Goal: Understand process/instructions: Learn how to perform a task or action

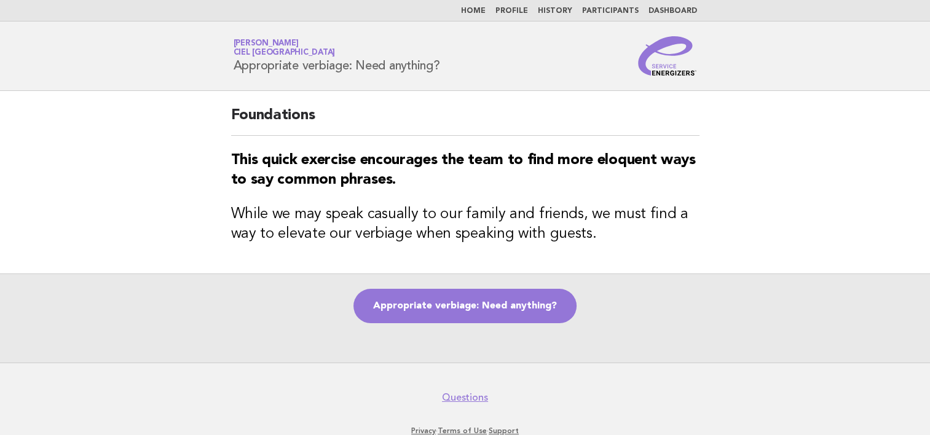
click at [485, 10] on link "Home" at bounding box center [473, 10] width 25 height 7
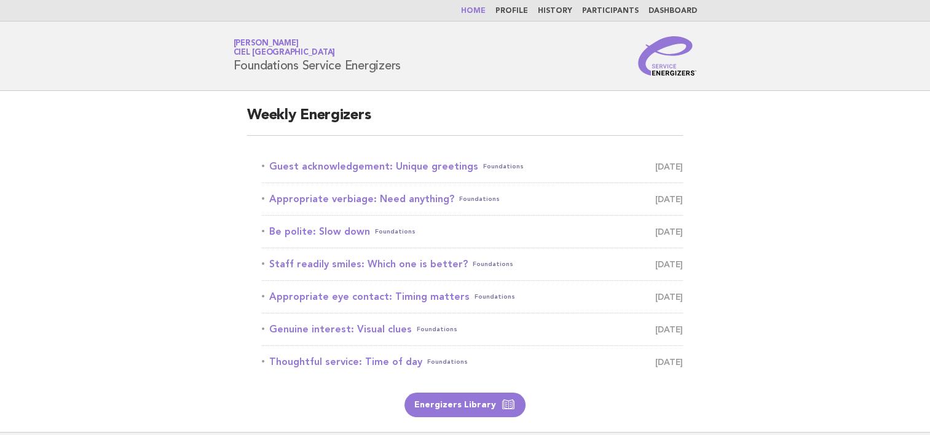
click at [258, 42] on link "Zhanar Bakhytova Ciel Dubai Marina" at bounding box center [285, 47] width 102 height 17
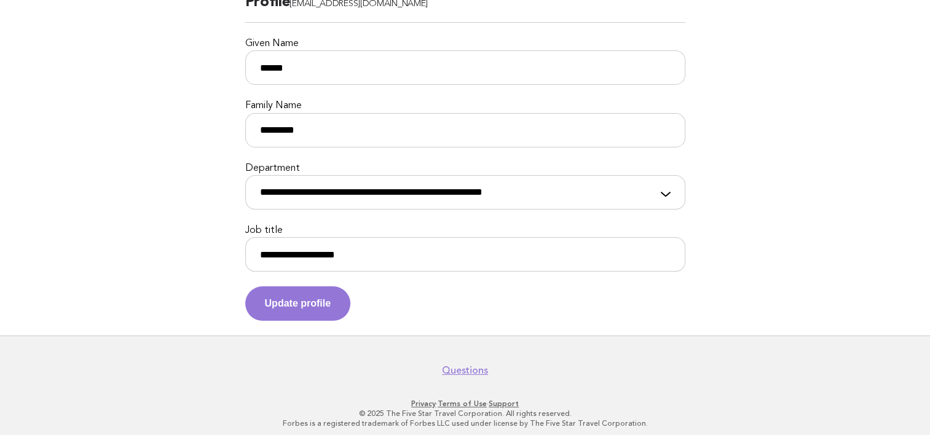
scroll to position [120, 0]
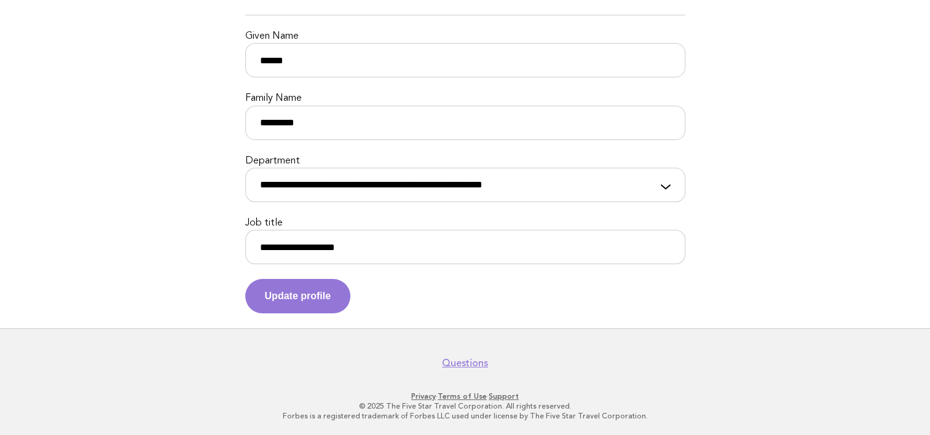
click at [667, 189] on div "**********" at bounding box center [465, 178] width 440 height 47
click at [666, 184] on div "**********" at bounding box center [465, 178] width 440 height 47
click at [767, 229] on main "**********" at bounding box center [465, 150] width 930 height 358
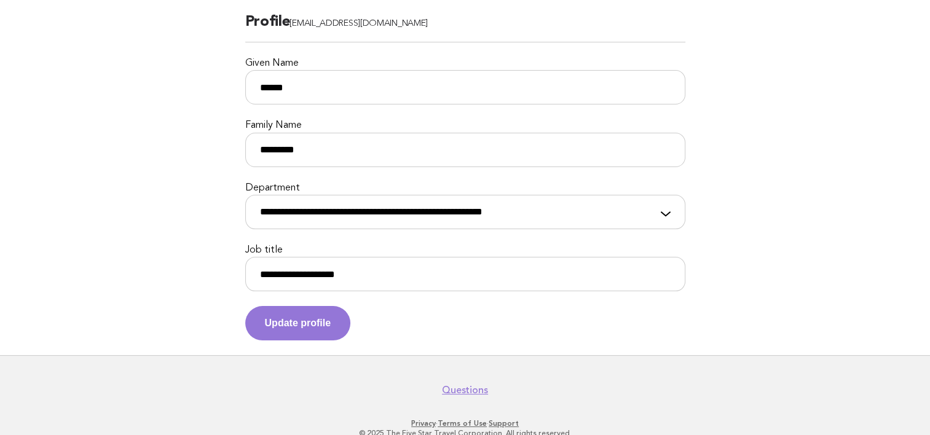
scroll to position [0, 0]
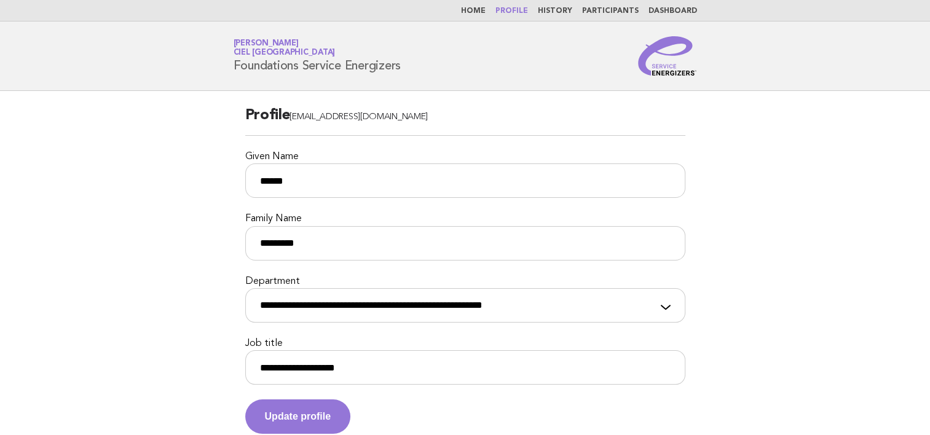
click at [477, 10] on link "Home" at bounding box center [473, 10] width 25 height 7
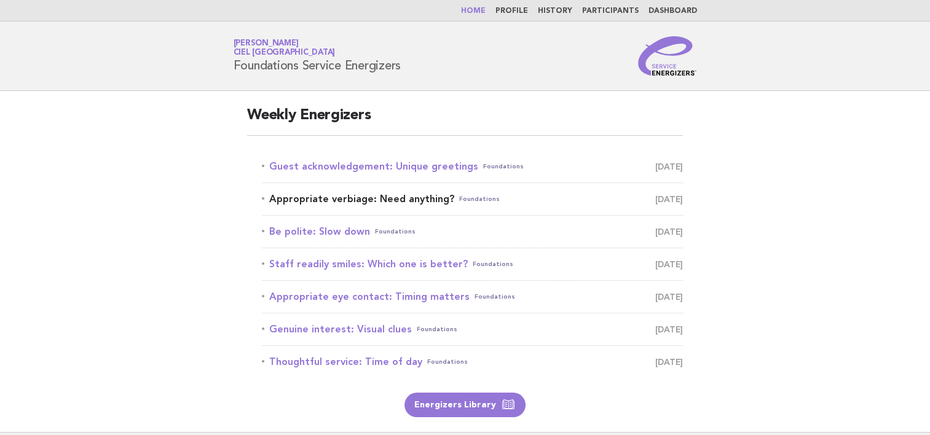
click at [334, 199] on link "Appropriate verbiage: Need anything? Foundations October 16" at bounding box center [472, 199] width 421 height 17
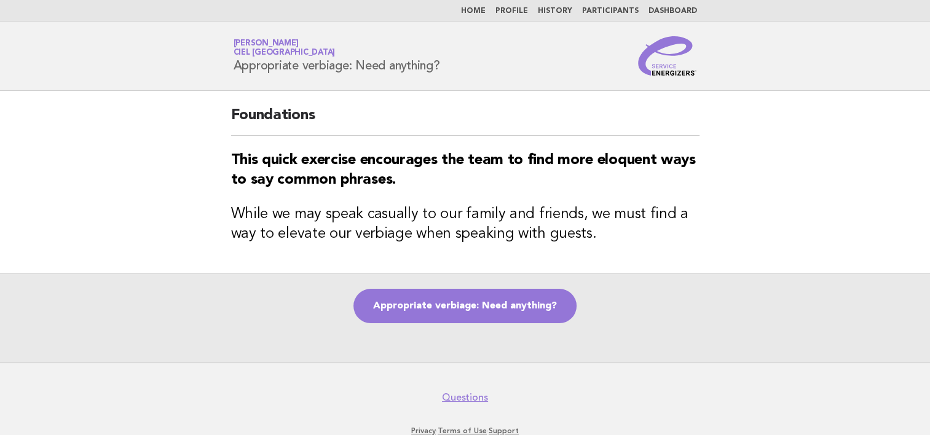
drag, startPoint x: 232, startPoint y: 35, endPoint x: 445, endPoint y: 63, distance: 215.0
click at [445, 63] on header "Service Energizers Zhanar Bakhytova Ciel Dubai Marina Appropriate verbiage: Nee…" at bounding box center [465, 56] width 930 height 69
copy h1 "Zhanar Bakhytova Ciel Dubai Marina Appropriate verbiage: Need anything?"
click at [804, 265] on main "Foundations This quick exercise encourages the team to find more eloquent ways …" at bounding box center [465, 227] width 930 height 272
click at [484, 12] on link "Home" at bounding box center [473, 10] width 25 height 7
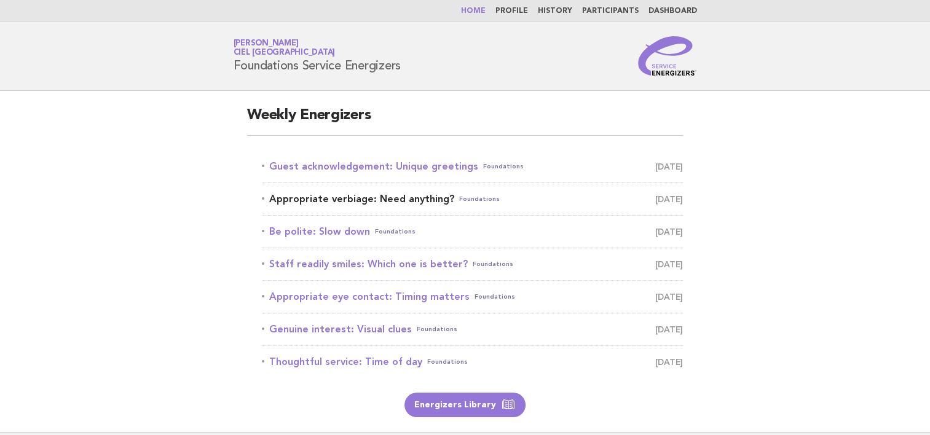
click at [340, 199] on link "Appropriate verbiage: Need anything? Foundations [DATE]" at bounding box center [472, 199] width 421 height 17
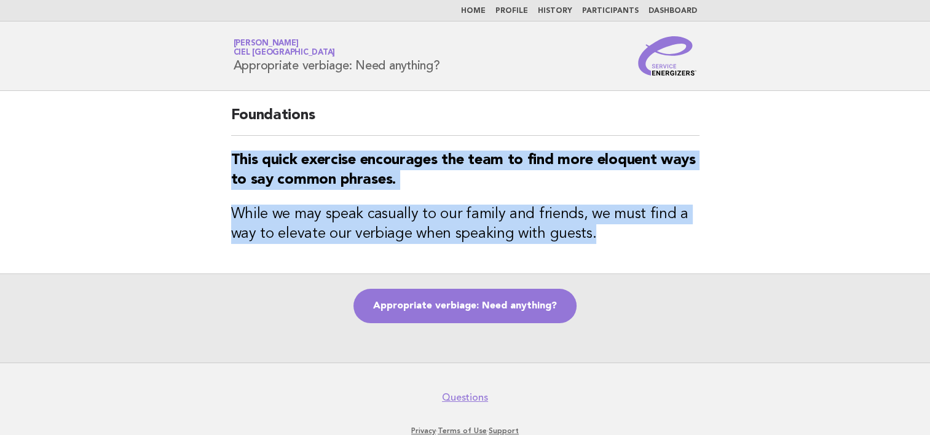
drag, startPoint x: 232, startPoint y: 160, endPoint x: 595, endPoint y: 242, distance: 373.0
click at [595, 242] on div "Foundations This quick exercise encourages the team to find more eloquent ways …" at bounding box center [465, 182] width 498 height 183
copy div "This quick exercise encourages the team to find more eloquent ways to say commo…"
click at [544, 312] on link "Appropriate verbiage: Need anything?" at bounding box center [464, 306] width 223 height 34
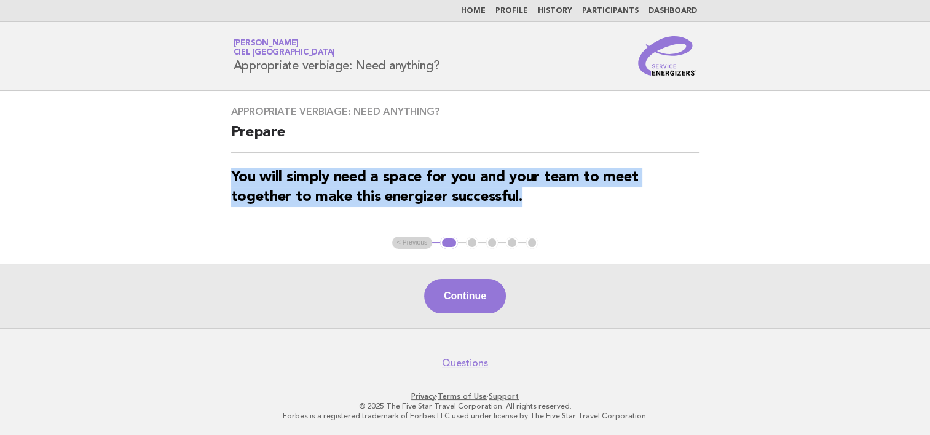
drag, startPoint x: 232, startPoint y: 176, endPoint x: 526, endPoint y: 194, distance: 294.9
click at [526, 194] on h3 "You will simply need a space for you and your team to meet together to make thi…" at bounding box center [465, 187] width 468 height 39
copy strong "You will simply need a space for you and your team to meet together to make thi…"
click at [484, 306] on button "Continue" at bounding box center [465, 296] width 82 height 34
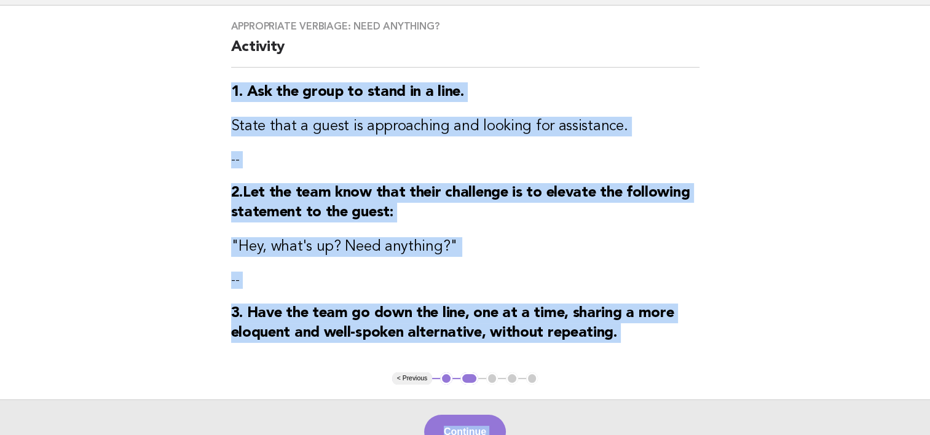
scroll to position [223, 0]
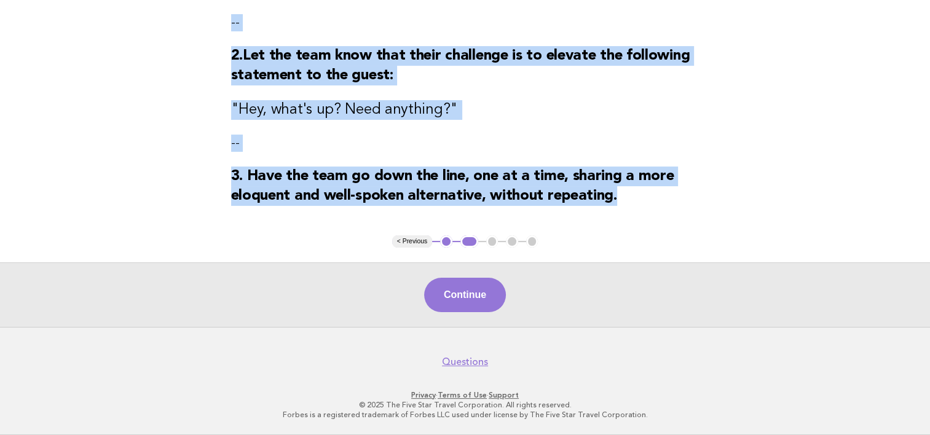
copy div "1. Ask the group to stand in a line. State that a guest is approaching and look…"
drag, startPoint x: 231, startPoint y: 173, endPoint x: 621, endPoint y: 204, distance: 390.8
click at [621, 204] on div "Appropriate verbiage: Need anything? Activity 1. Ask the group to stand in a li…" at bounding box center [465, 51] width 498 height 367
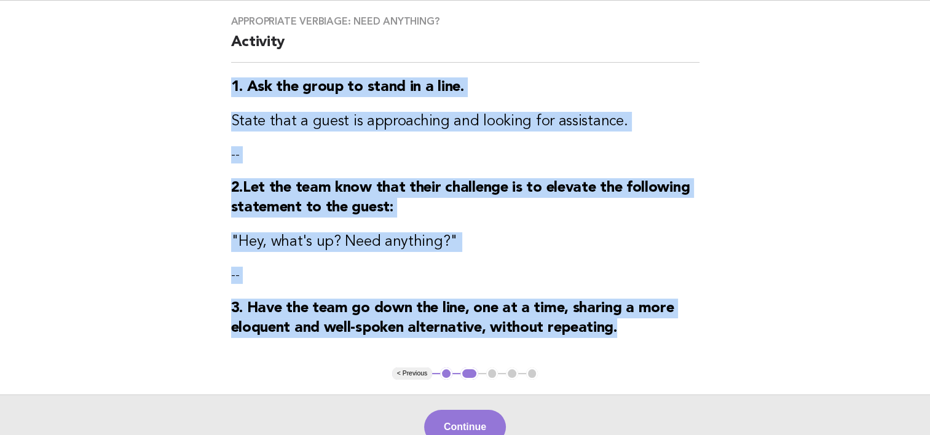
scroll to position [0, 0]
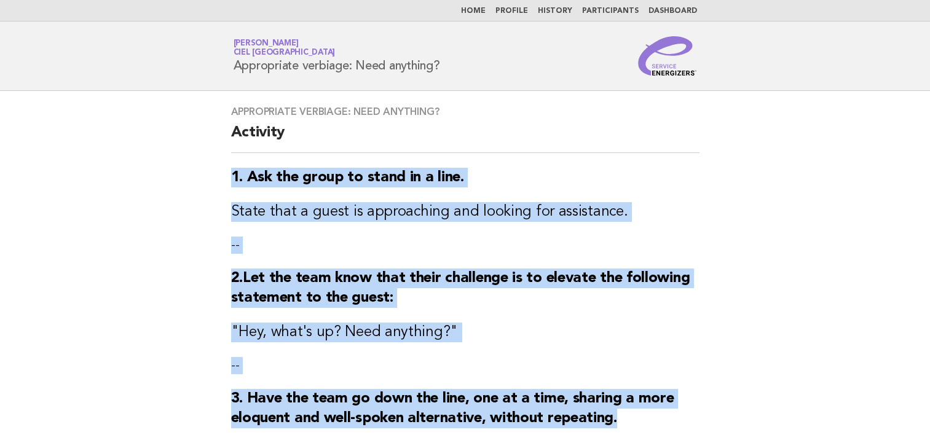
click at [682, 252] on p "--" at bounding box center [465, 245] width 468 height 17
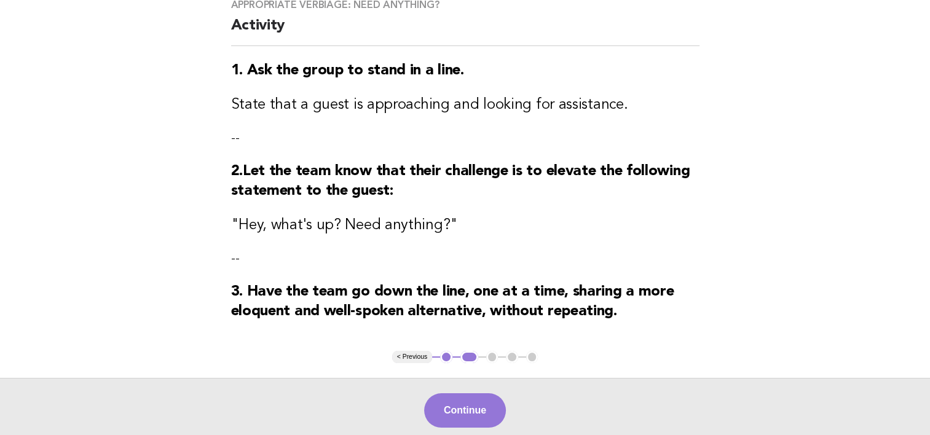
scroll to position [184, 0]
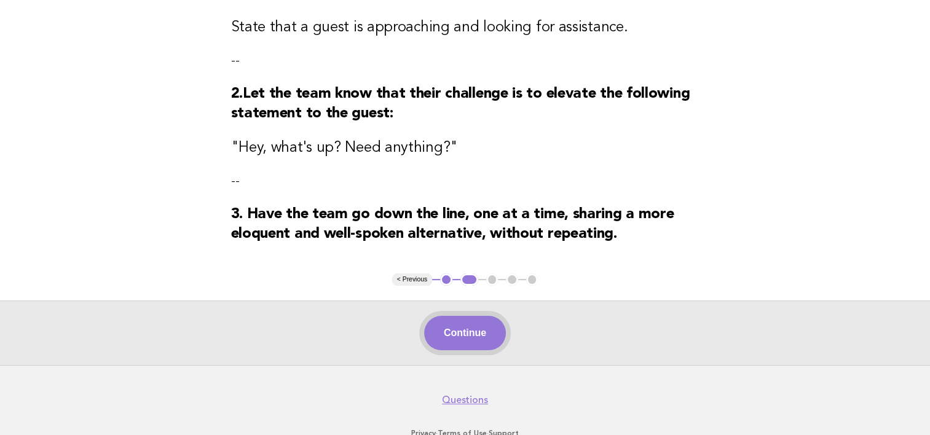
click at [484, 339] on button "Continue" at bounding box center [465, 333] width 82 height 34
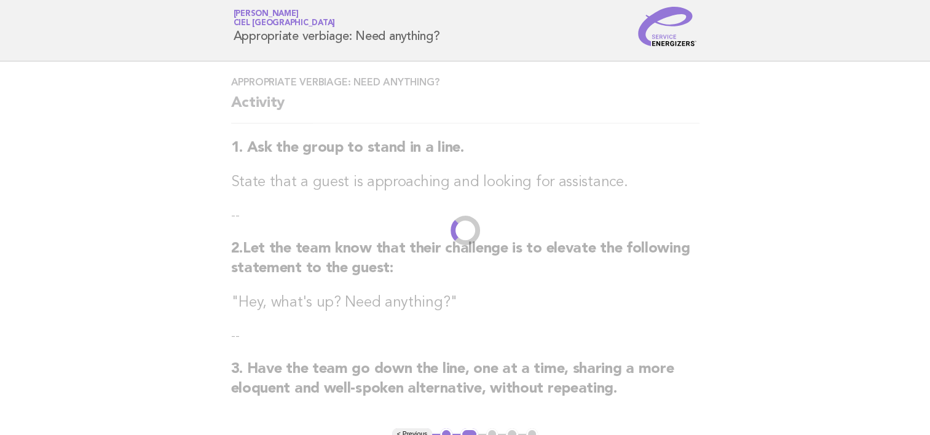
scroll to position [0, 0]
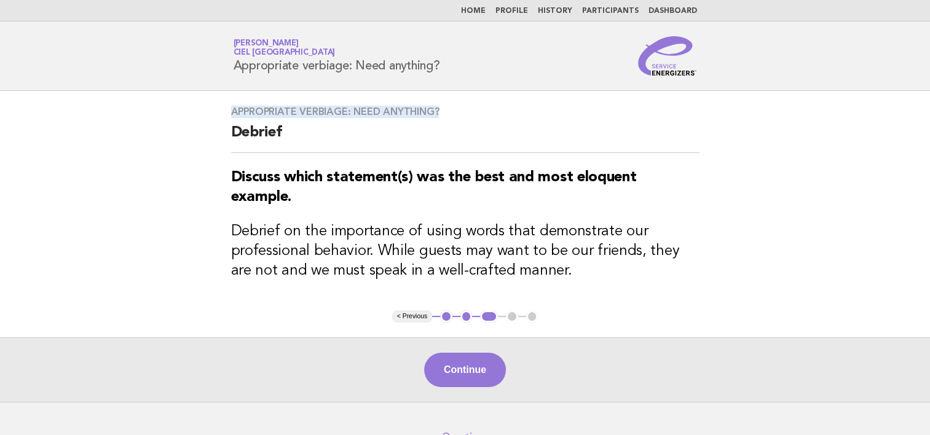
drag, startPoint x: 233, startPoint y: 108, endPoint x: 435, endPoint y: 109, distance: 202.2
click at [435, 109] on h3 "Appropriate verbiage: Need anything?" at bounding box center [465, 112] width 468 height 12
copy h3 "Appropriate verbiage: Need anything?"
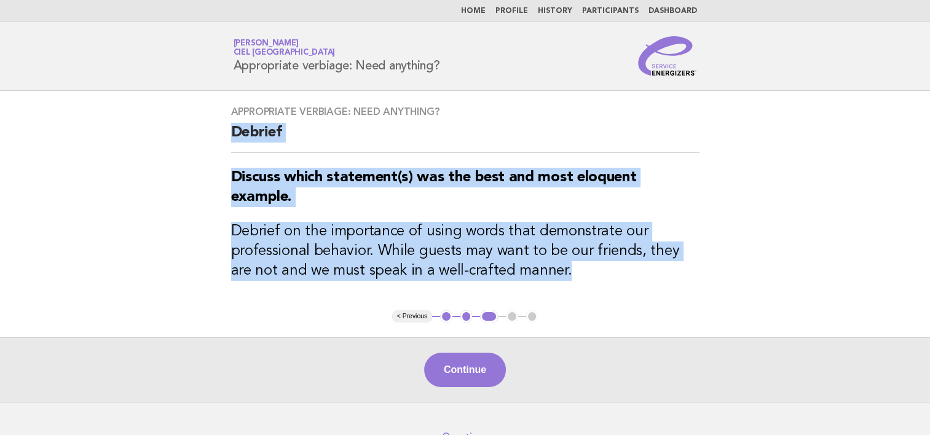
drag, startPoint x: 230, startPoint y: 131, endPoint x: 542, endPoint y: 273, distance: 342.6
click at [542, 273] on div "Appropriate verbiage: Need anything? Debrief Discuss which statement(s) was the…" at bounding box center [465, 200] width 498 height 219
copy div "Debrief Discuss which statement(s) was the best and most eloquent example. Debr…"
click at [490, 372] on button "Continue" at bounding box center [465, 370] width 82 height 34
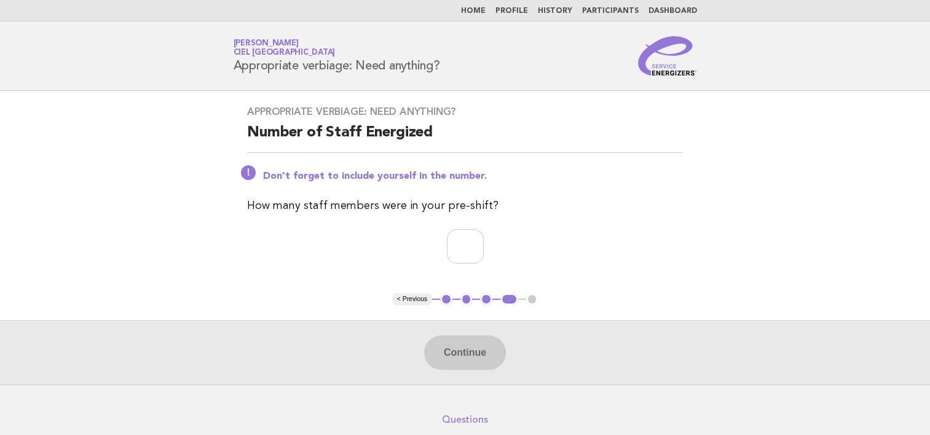
click at [479, 416] on link "Questions" at bounding box center [465, 420] width 46 height 12
click at [485, 10] on link "Home" at bounding box center [473, 10] width 25 height 7
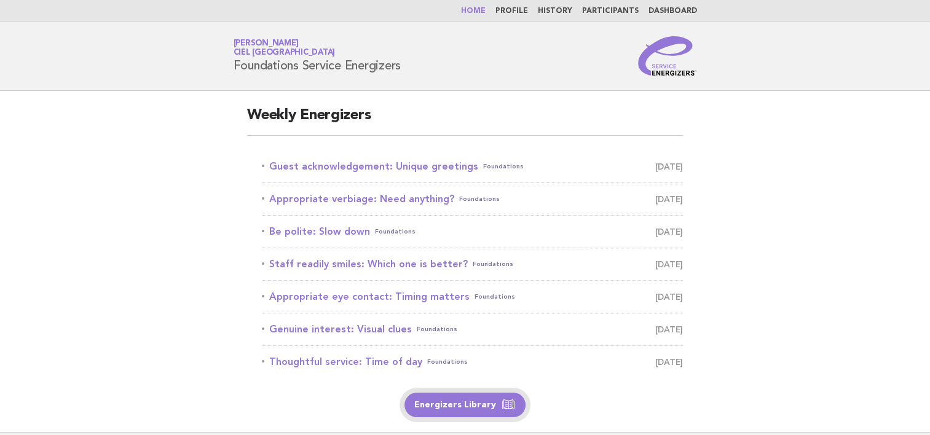
click at [476, 408] on link "Energizers Library" at bounding box center [464, 405] width 121 height 25
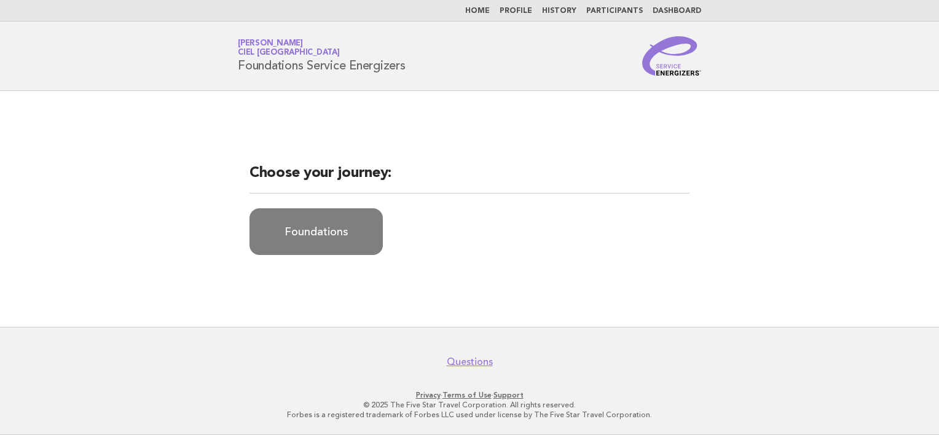
click at [349, 240] on link "Foundations" at bounding box center [316, 231] width 133 height 47
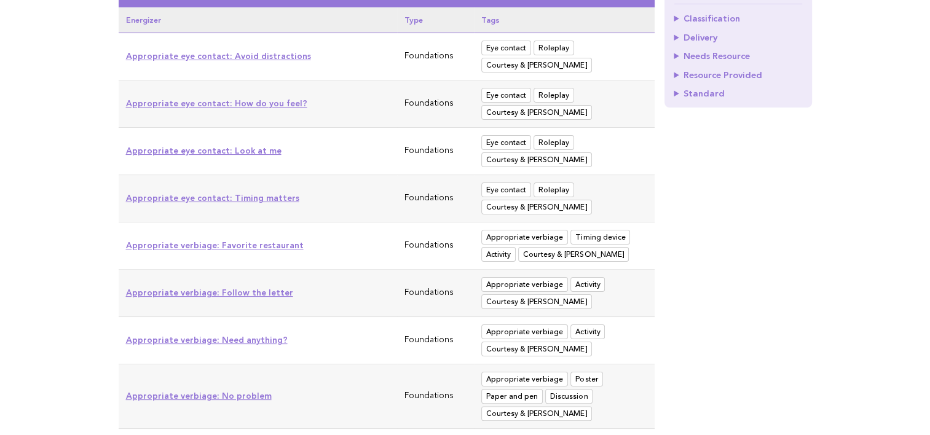
scroll to position [246, 0]
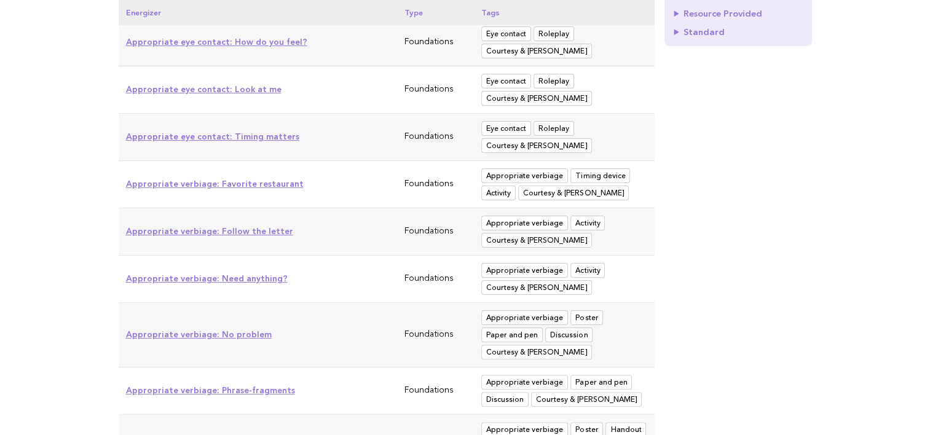
click at [249, 278] on link "Appropriate verbiage: Need anything?" at bounding box center [207, 278] width 162 height 10
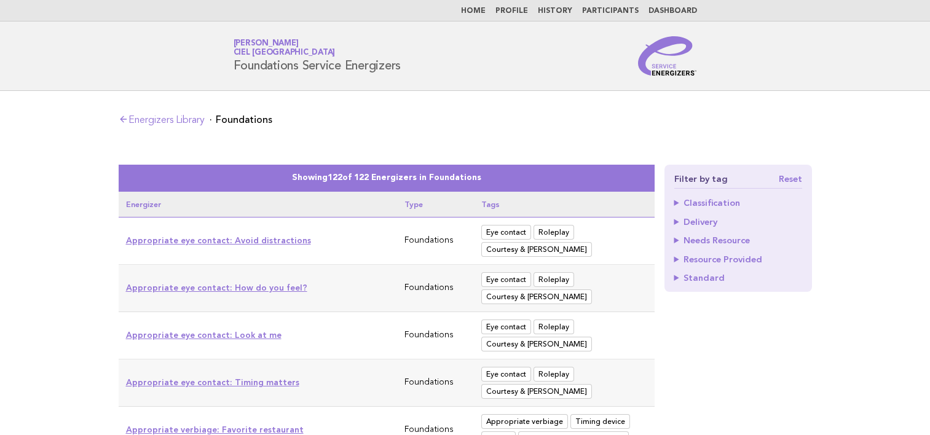
scroll to position [246, 0]
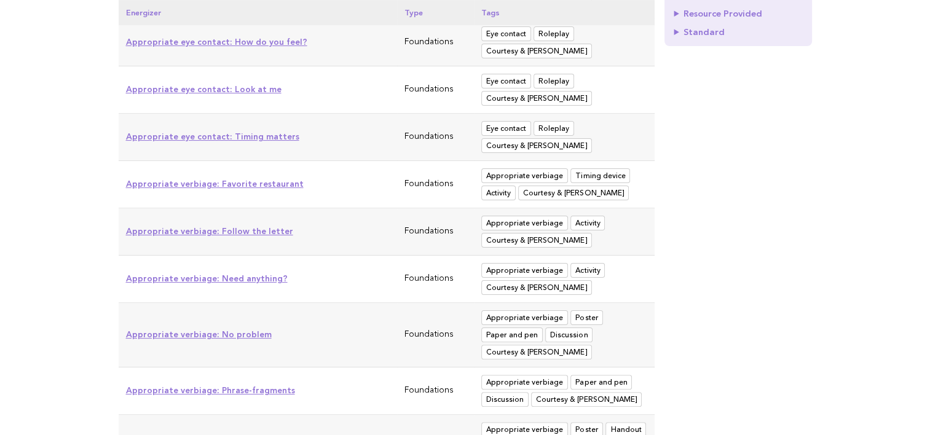
drag, startPoint x: 522, startPoint y: 270, endPoint x: 549, endPoint y: 273, distance: 27.2
click at [523, 270] on span "Appropriate verbiage" at bounding box center [524, 270] width 87 height 15
click at [584, 272] on span "Activity" at bounding box center [587, 270] width 34 height 15
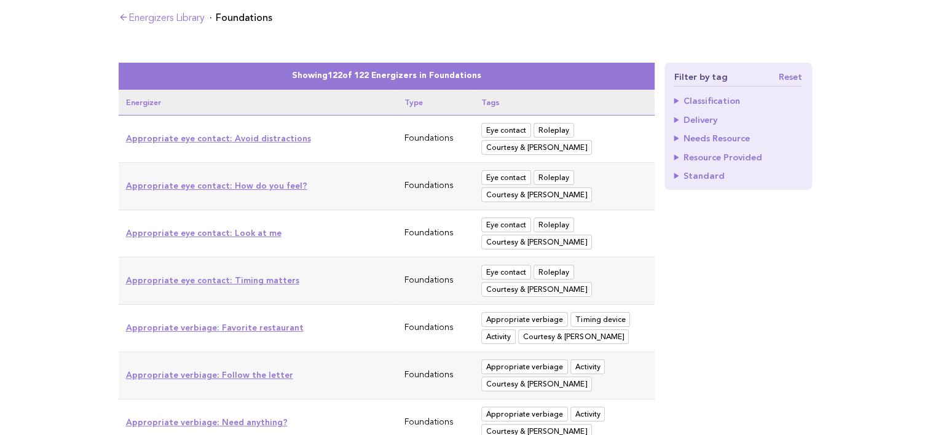
scroll to position [123, 0]
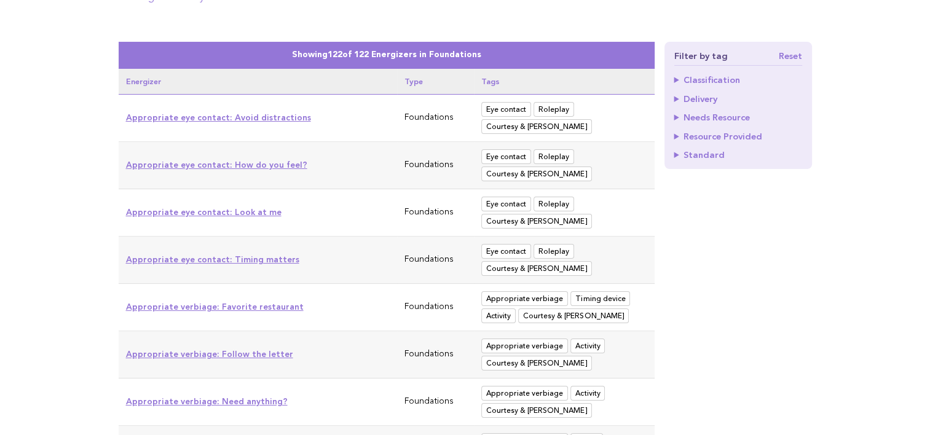
click at [697, 157] on summary "Standard" at bounding box center [738, 155] width 128 height 9
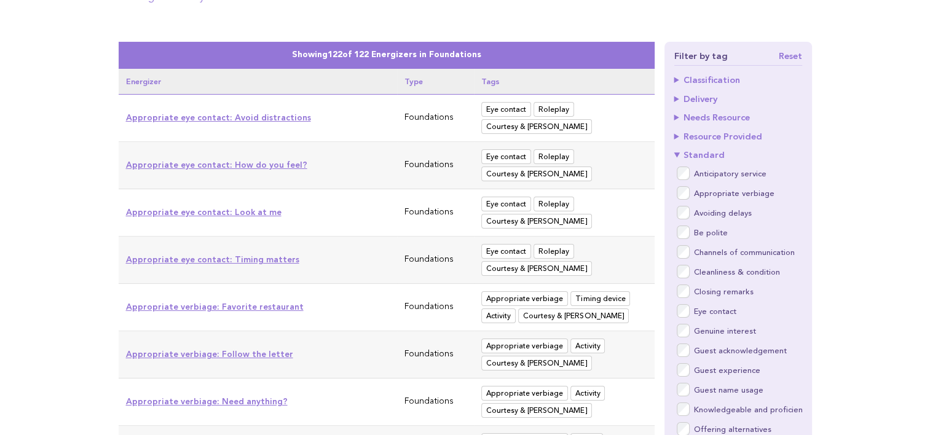
click at [697, 157] on summary "Standard" at bounding box center [738, 155] width 128 height 9
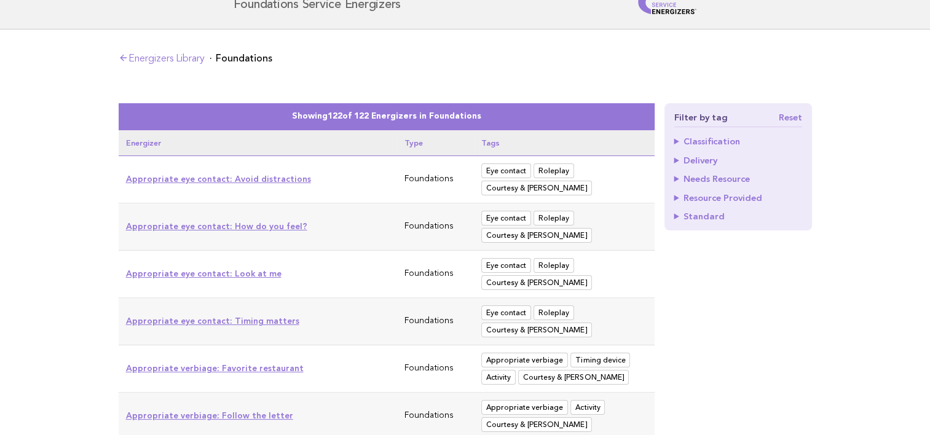
scroll to position [0, 0]
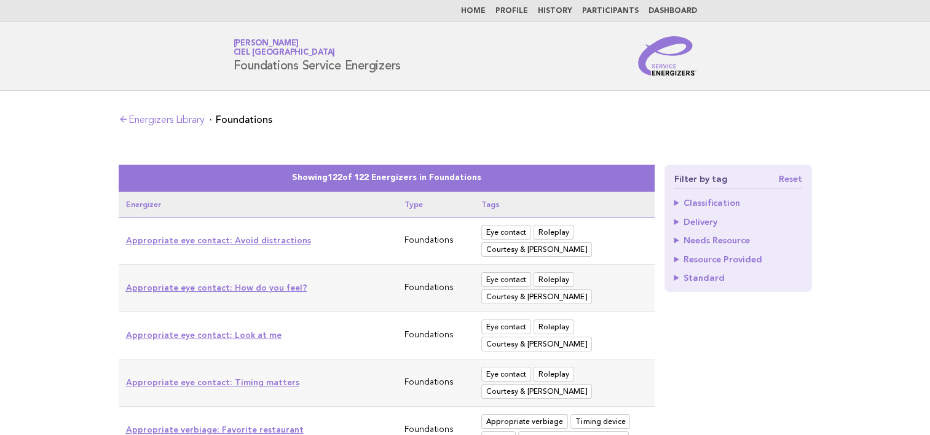
click at [482, 13] on link "Home" at bounding box center [473, 10] width 25 height 7
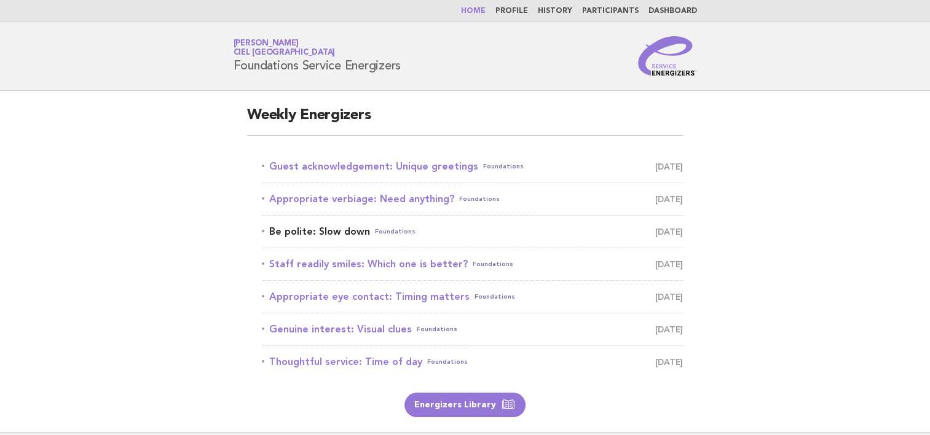
click at [328, 233] on link "Be polite: Slow down Foundations [DATE]" at bounding box center [472, 231] width 421 height 17
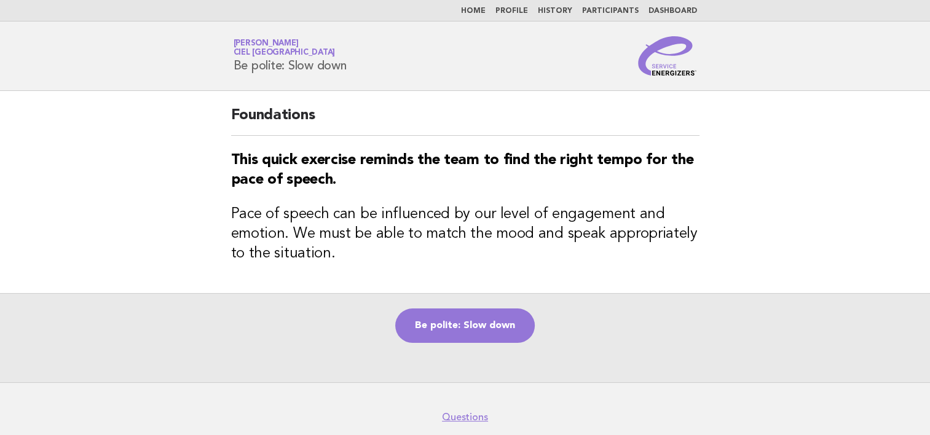
drag, startPoint x: 235, startPoint y: 64, endPoint x: 354, endPoint y: 68, distance: 118.7
click at [354, 68] on div "Service Energizers Zhanar Bakhytova Ciel Dubai Marina Be polite: Slow down" at bounding box center [465, 55] width 498 height 39
copy h1 "Be polite: Slow down"
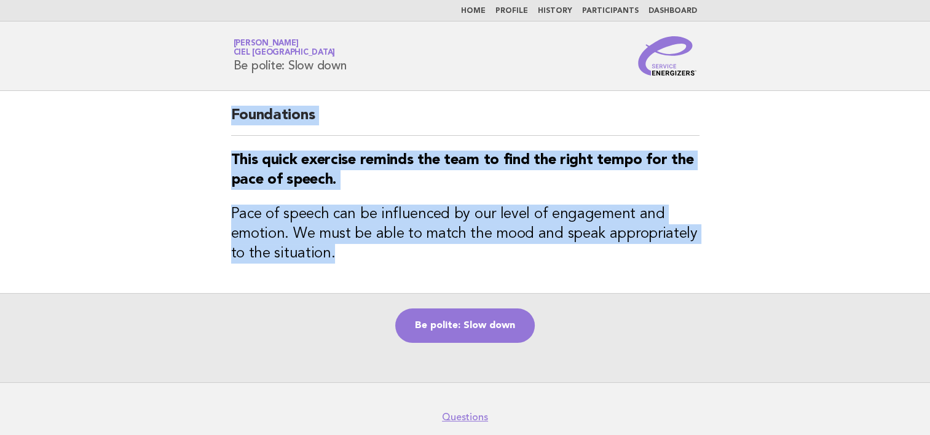
drag, startPoint x: 231, startPoint y: 112, endPoint x: 342, endPoint y: 253, distance: 179.4
click at [342, 253] on div "Foundations This quick exercise reminds the team to find the right tempo for th…" at bounding box center [465, 192] width 498 height 202
copy div "Foundations This quick exercise reminds the team to find the right tempo for th…"
click at [488, 333] on link "Be polite: Slow down" at bounding box center [465, 326] width 140 height 34
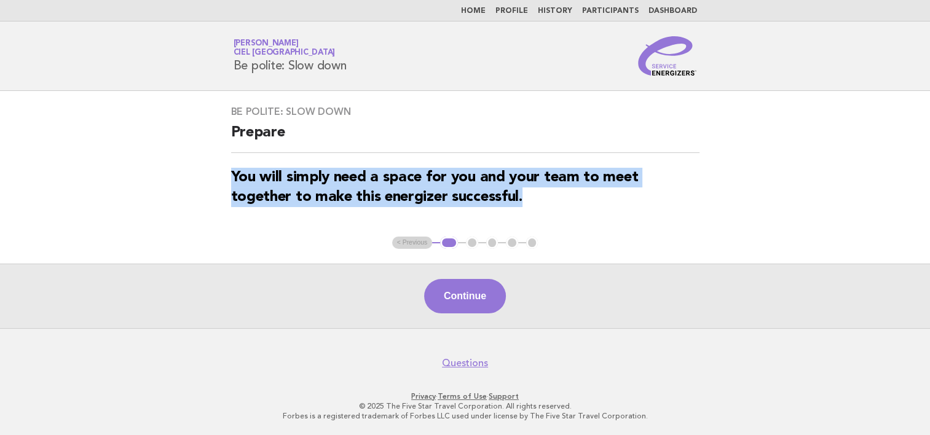
drag, startPoint x: 230, startPoint y: 175, endPoint x: 522, endPoint y: 194, distance: 292.5
click at [522, 194] on div "Be polite: Slow down Prepare You will simply need a space for you and your team…" at bounding box center [465, 164] width 498 height 146
copy strong "You will simply need a space for you and your team to meet together to make thi…"
click at [481, 291] on button "Continue" at bounding box center [465, 296] width 82 height 34
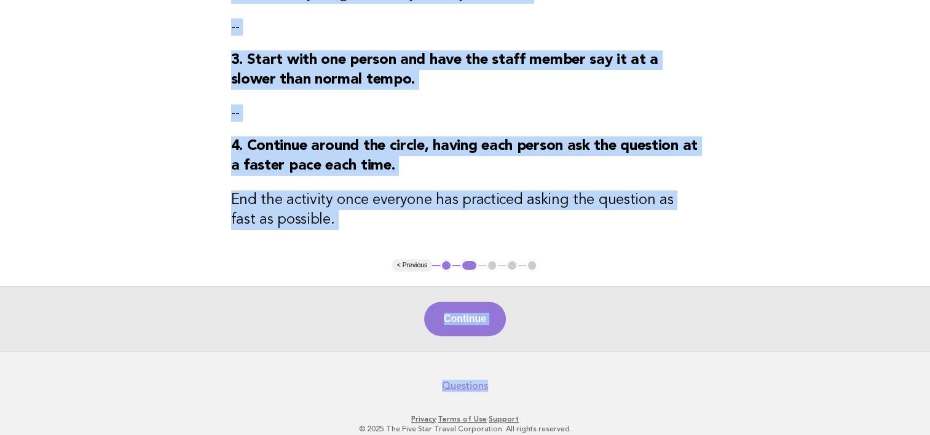
scroll to position [310, 0]
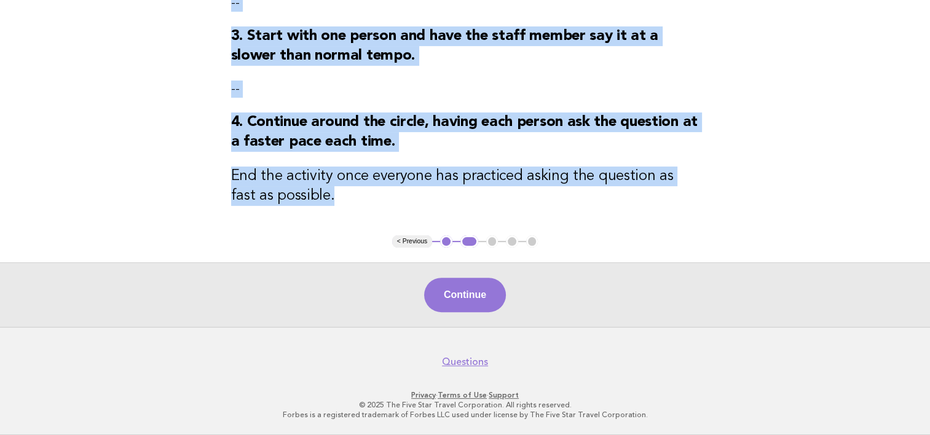
drag, startPoint x: 232, startPoint y: 177, endPoint x: 324, endPoint y: 202, distance: 95.4
click at [324, 202] on div "Be polite: Slow down Activity 1. Gather the team in a circle. -- 2. Inform the …" at bounding box center [465, 8] width 498 height 453
copy div "1. Gather the team in a circle. -- 2. Inform the group they will ask this quest…"
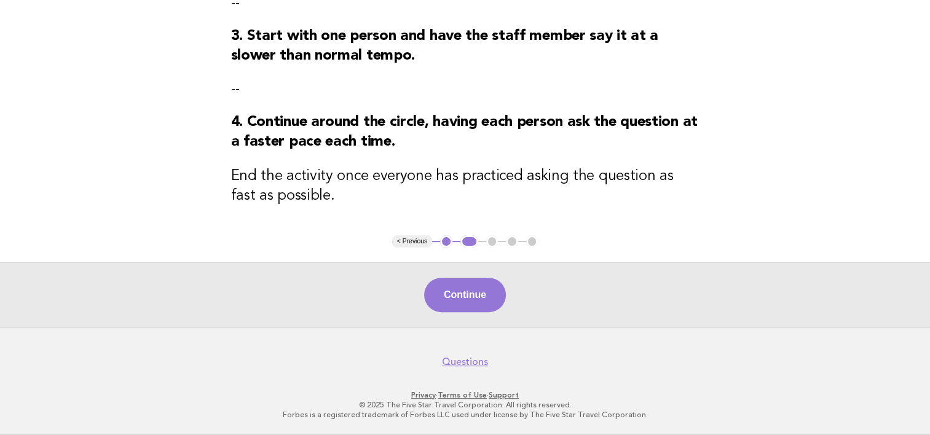
click at [667, 281] on div "Continue" at bounding box center [465, 294] width 930 height 65
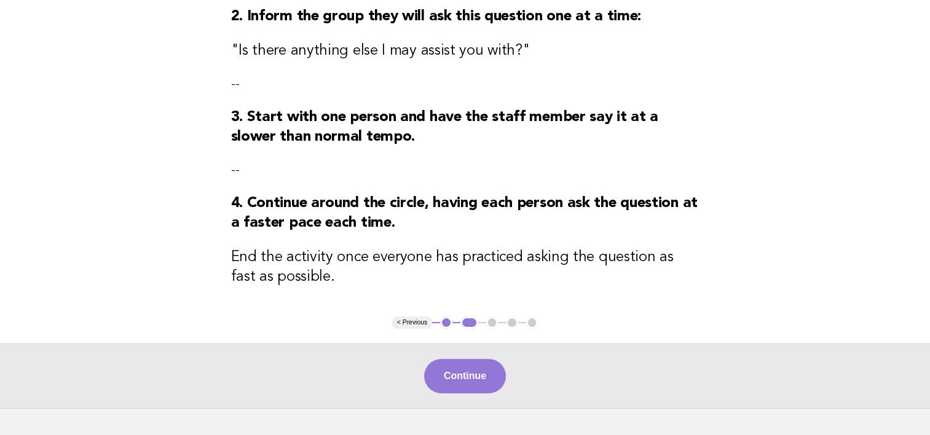
scroll to position [248, 0]
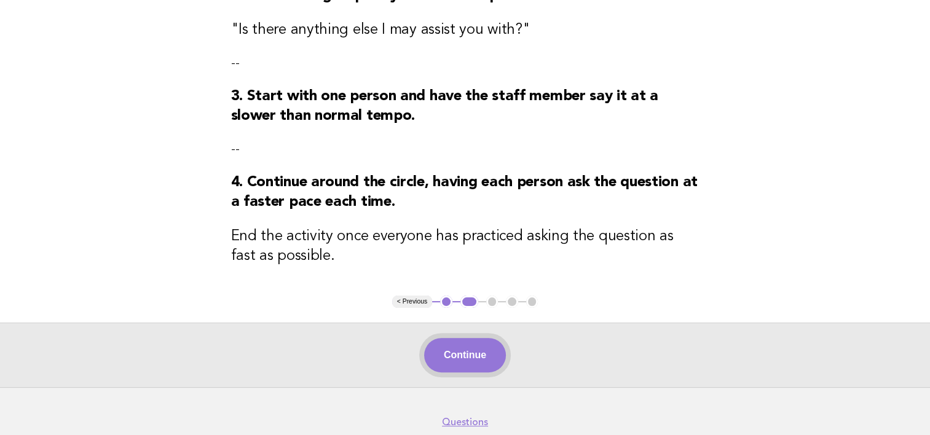
click at [484, 347] on button "Continue" at bounding box center [465, 355] width 82 height 34
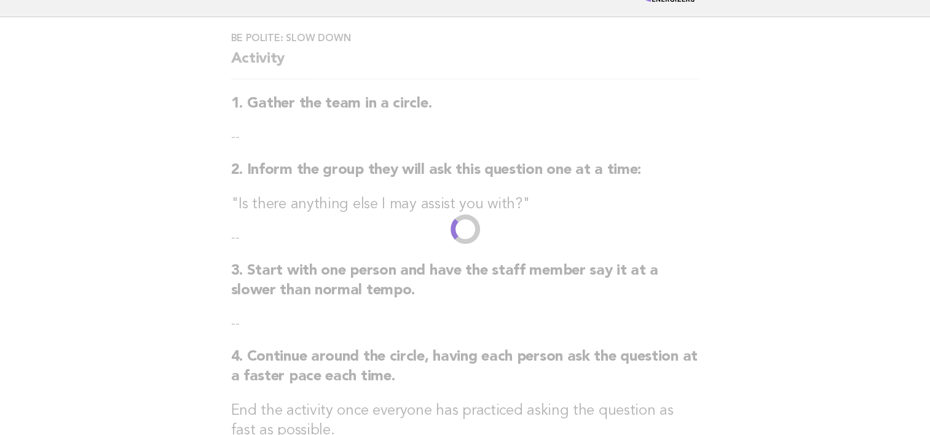
scroll to position [0, 0]
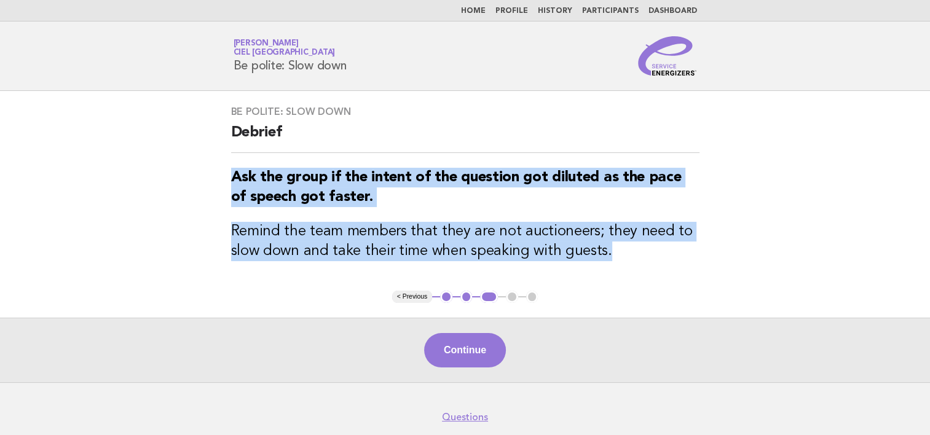
drag, startPoint x: 232, startPoint y: 177, endPoint x: 616, endPoint y: 252, distance: 390.7
click at [616, 252] on div "Be polite: Slow down Debrief Ask the group if the intent of the question got di…" at bounding box center [465, 191] width 498 height 200
copy div "Ask the group if the intent of the question got diluted as the pace of speech g…"
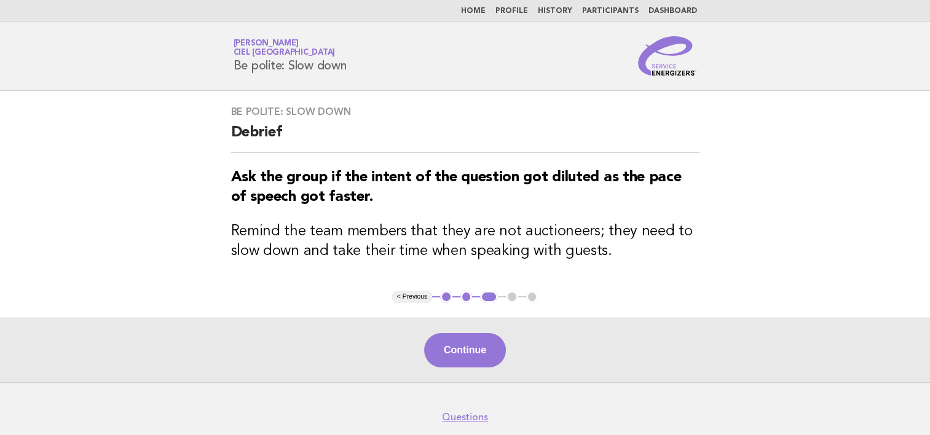
click at [747, 283] on main "Be polite: Slow down Debrief Ask the group if the intent of the question got di…" at bounding box center [465, 236] width 930 height 291
click at [482, 12] on link "Home" at bounding box center [473, 10] width 25 height 7
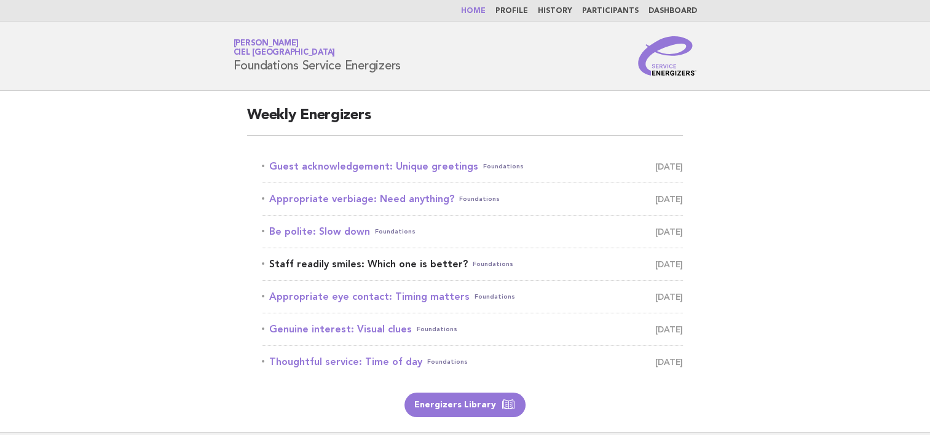
click at [379, 265] on link "Staff readily smiles: Which one is better? Foundations [DATE]" at bounding box center [472, 264] width 421 height 17
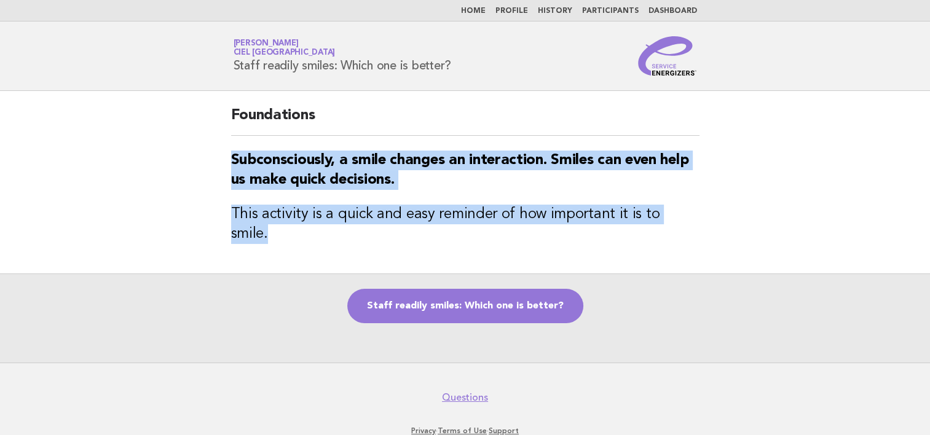
drag, startPoint x: 234, startPoint y: 156, endPoint x: 691, endPoint y: 213, distance: 460.8
click at [691, 213] on div "Foundations Subconsciously, a smile changes an interaction. Smiles can even hel…" at bounding box center [465, 182] width 498 height 183
copy div "Subconsciously, a smile changes an interaction. Smiles can even help us make qu…"
click at [472, 293] on link "Staff readily smiles: Which one is better?" at bounding box center [465, 306] width 236 height 34
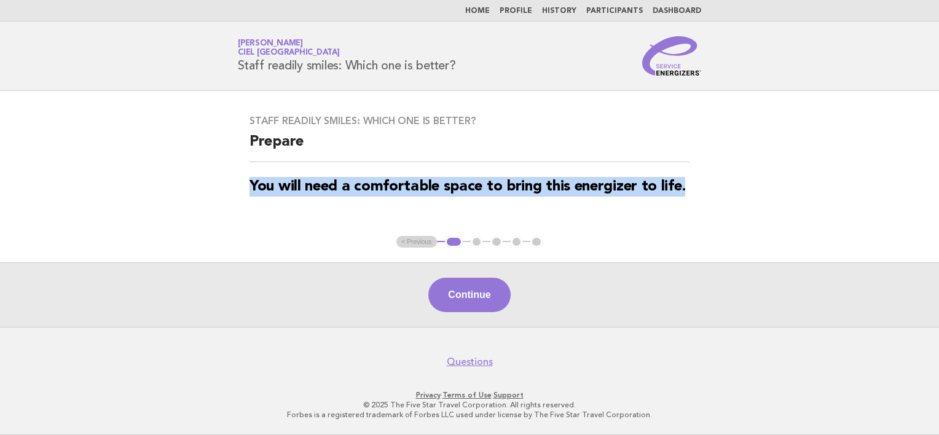
drag, startPoint x: 251, startPoint y: 185, endPoint x: 696, endPoint y: 196, distance: 444.5
click at [696, 196] on div "Staff readily smiles: Which one is better? Prepare You will need a comfortable …" at bounding box center [470, 163] width 470 height 126
copy strong "You will need a comfortable space to bring this energizer to life."
click at [502, 300] on button "Continue" at bounding box center [469, 295] width 82 height 34
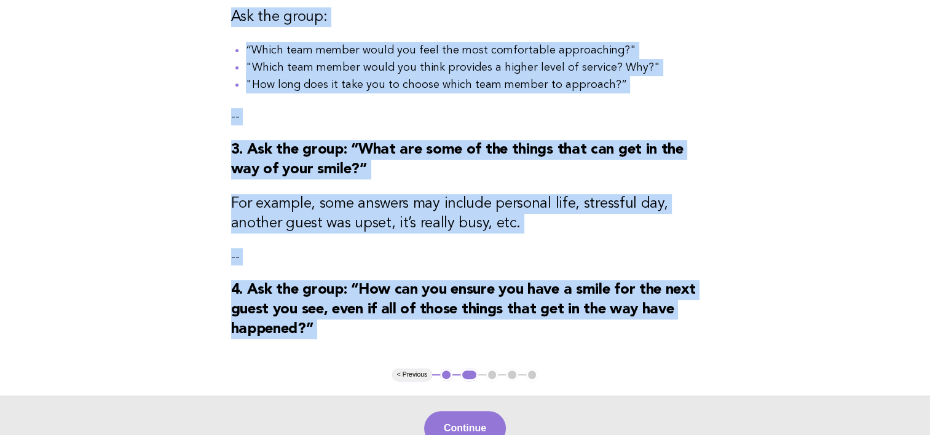
scroll to position [498, 0]
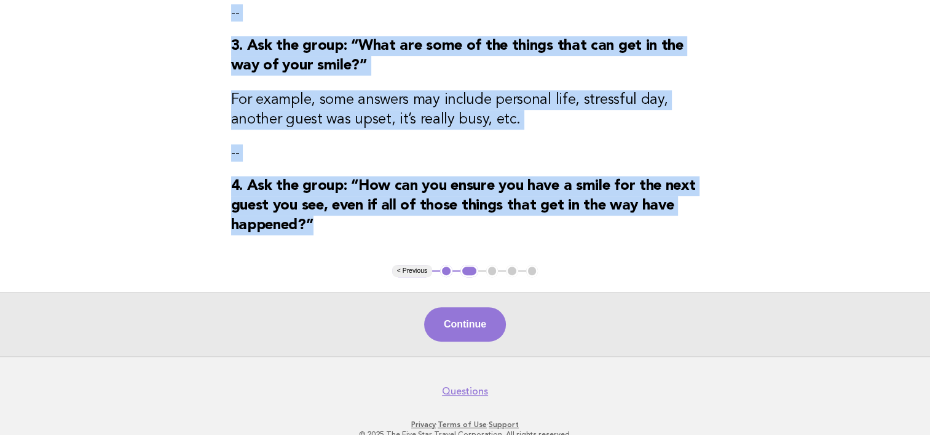
drag, startPoint x: 231, startPoint y: 175, endPoint x: 354, endPoint y: 222, distance: 131.7
copy div "1. Have two team members stand in front of the group, facing everyone. Quietly …"
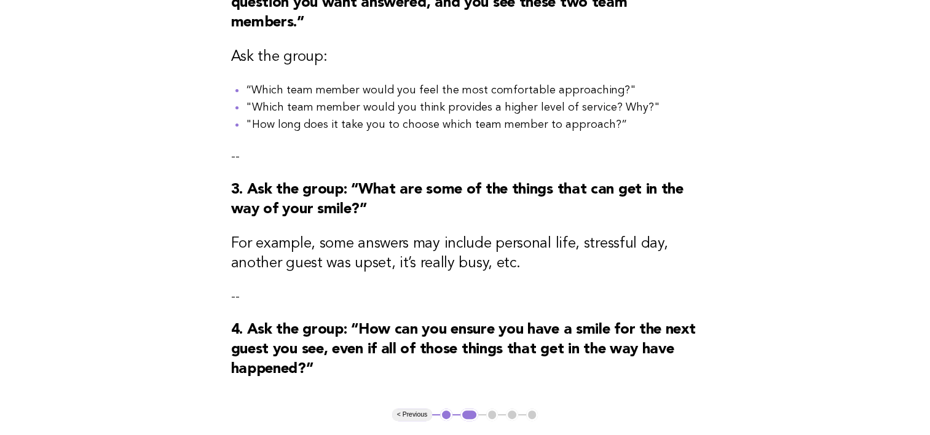
scroll to position [375, 0]
